Goal: Information Seeking & Learning: Check status

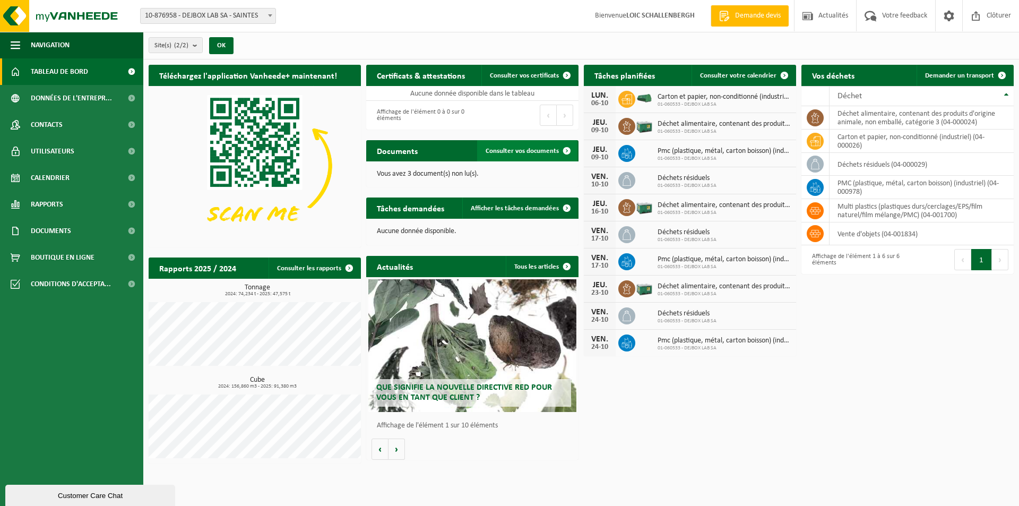
click at [539, 154] on span "Consulter vos documents" at bounding box center [522, 151] width 73 height 7
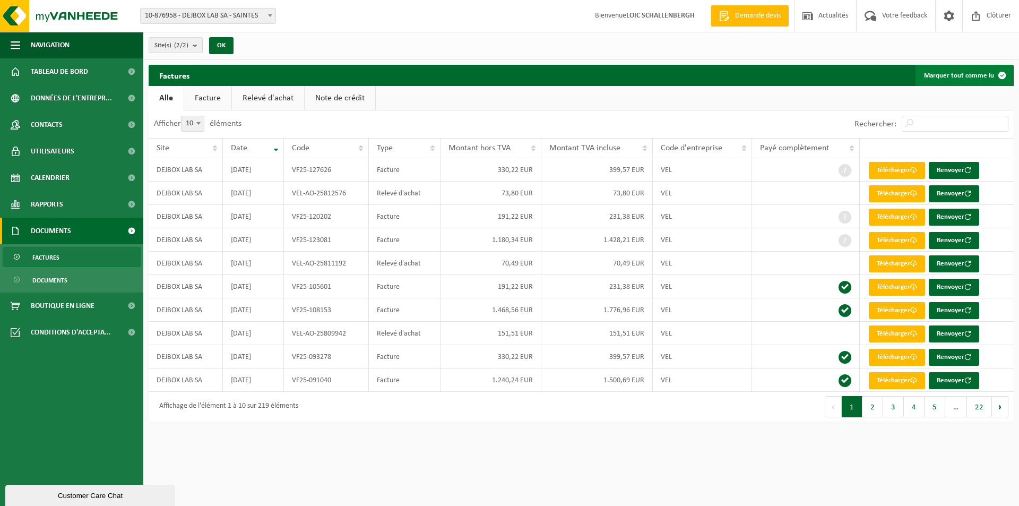
click at [944, 78] on button "Marquer tout comme lu" at bounding box center [964, 75] width 97 height 21
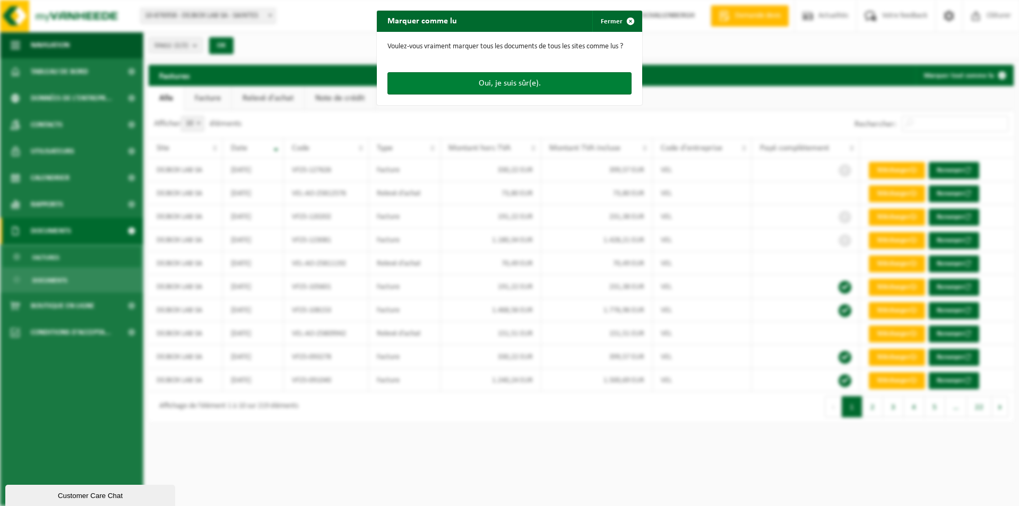
click at [500, 79] on button "Oui, je suis sûr(e)." at bounding box center [510, 83] width 244 height 22
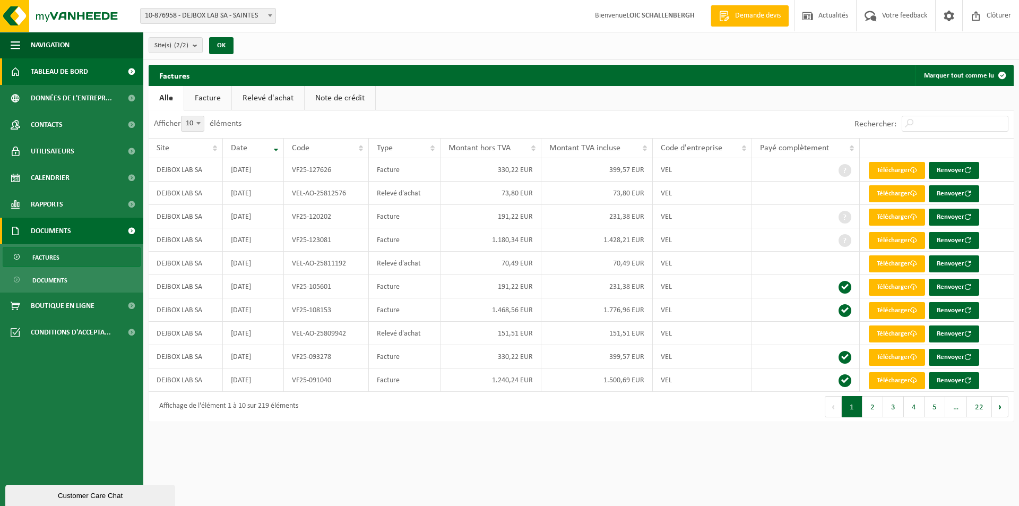
click at [76, 72] on span "Tableau de bord" at bounding box center [59, 71] width 57 height 27
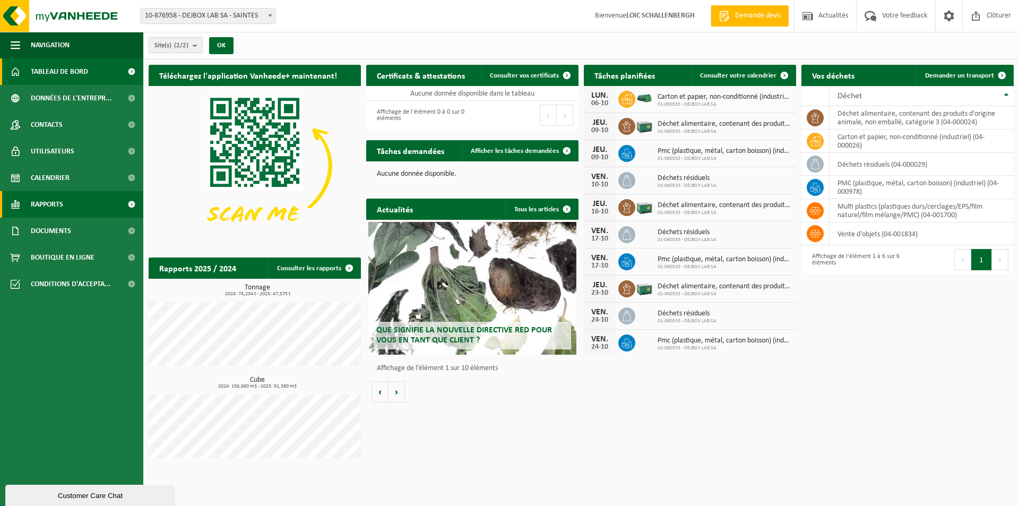
click at [72, 200] on link "Rapports" at bounding box center [71, 204] width 143 height 27
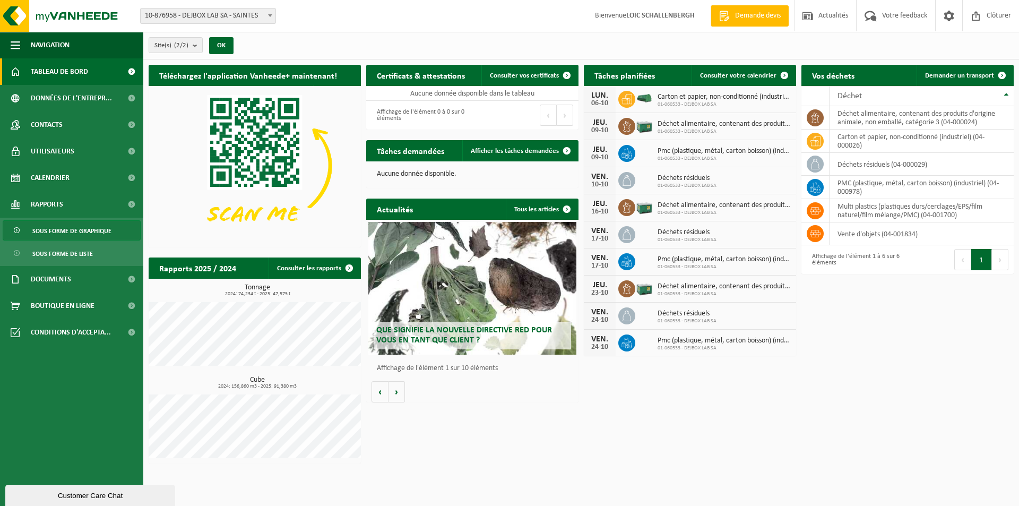
click at [68, 232] on span "Sous forme de graphique" at bounding box center [71, 231] width 79 height 20
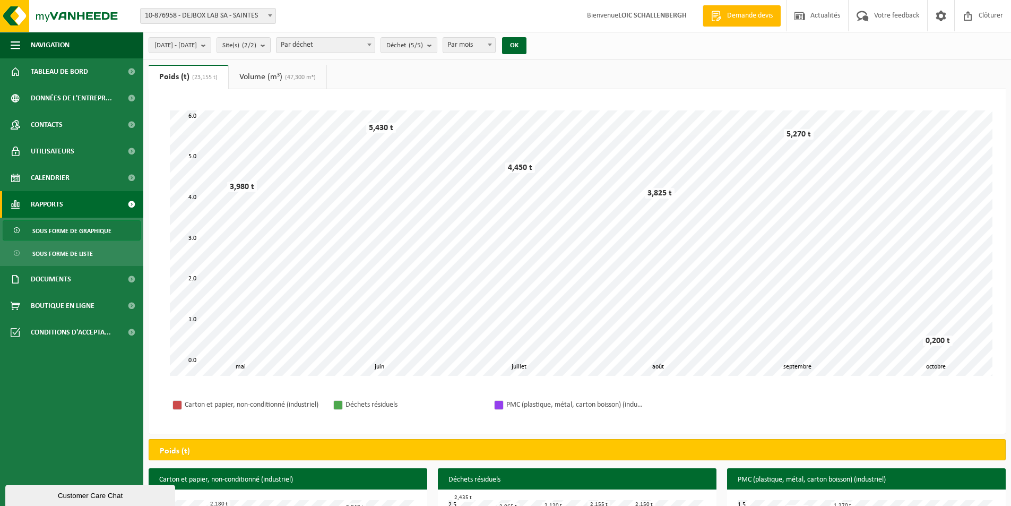
click at [278, 78] on link "Volume (m³) (47,300 m³)" at bounding box center [278, 77] width 98 height 24
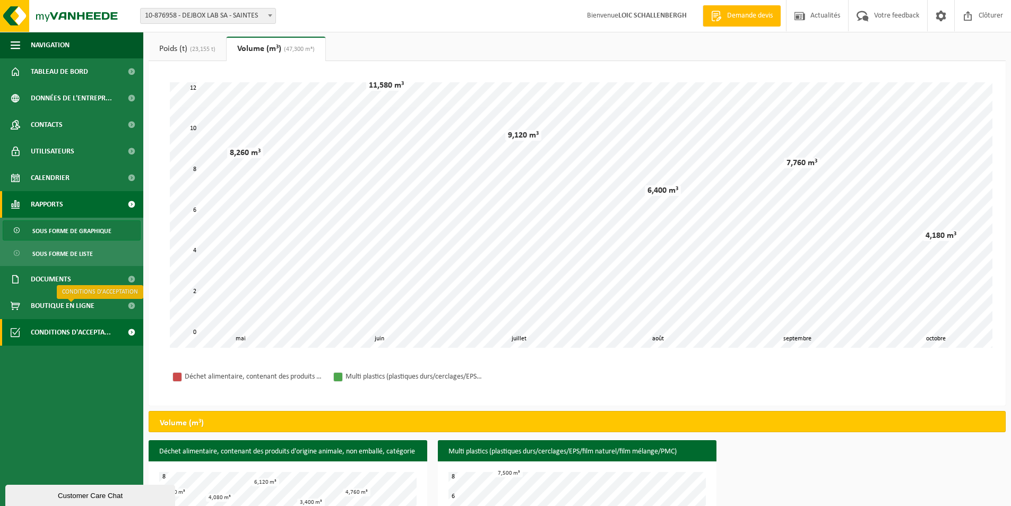
scroll to position [89, 0]
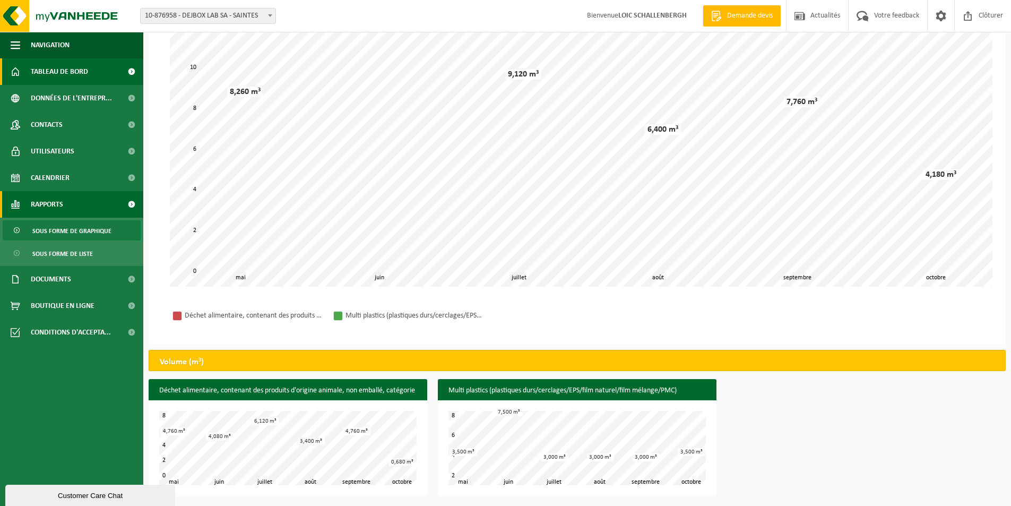
click at [62, 65] on span "Tableau de bord" at bounding box center [59, 71] width 57 height 27
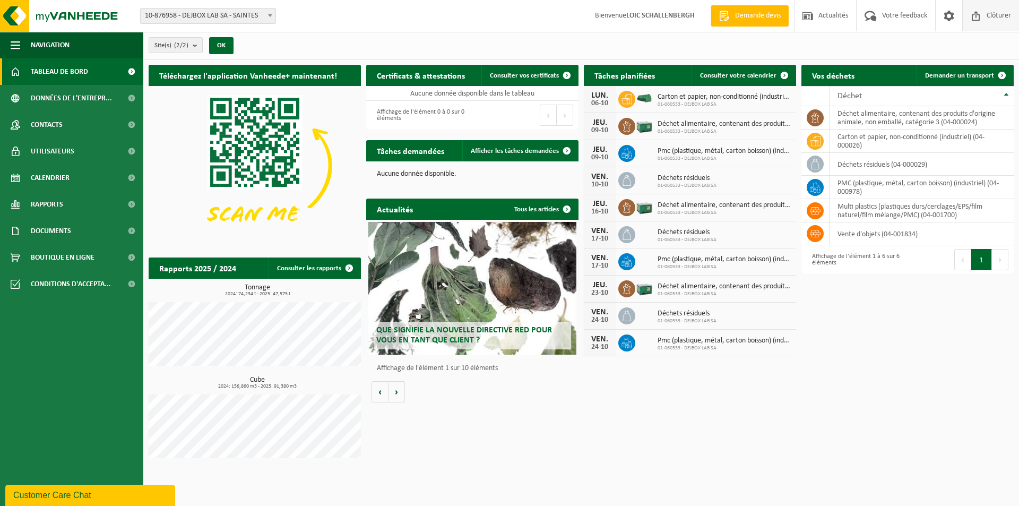
click at [1005, 16] on span "Clôturer" at bounding box center [999, 15] width 30 height 31
